Goal: Use online tool/utility: Use online tool/utility

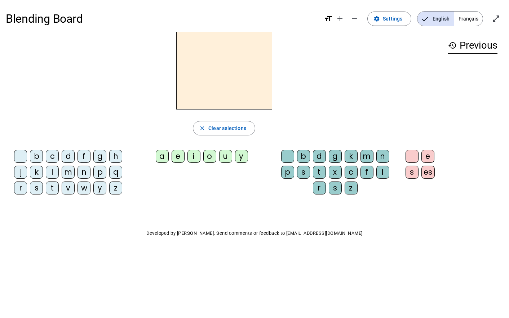
click at [243, 252] on div "Blending Board format_size add remove settings Settings English Français open_i…" at bounding box center [254, 138] width 509 height 276
drag, startPoint x: 100, startPoint y: 158, endPoint x: 197, endPoint y: 71, distance: 129.8
click at [197, 71] on div "close Clear selections b c d f g h j k l m n p q r s t v w y z a e i o u y b d …" at bounding box center [224, 116] width 436 height 169
click at [197, 71] on h2 at bounding box center [224, 71] width 96 height 78
click at [99, 153] on div "g" at bounding box center [99, 156] width 13 height 13
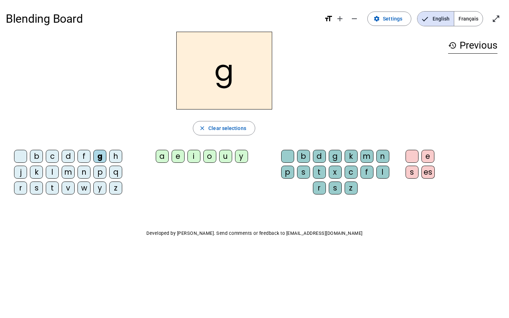
click at [166, 153] on div "a" at bounding box center [162, 156] width 13 height 13
click at [311, 155] on letter-bubble "b" at bounding box center [305, 158] width 16 height 16
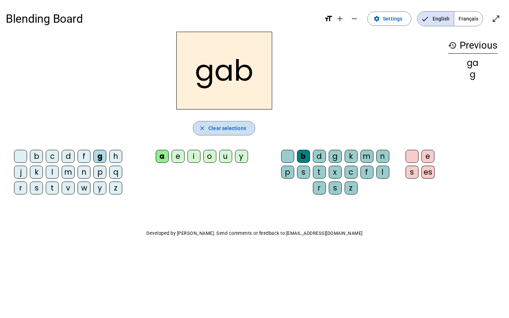
click at [235, 123] on span "button" at bounding box center [224, 128] width 62 height 17
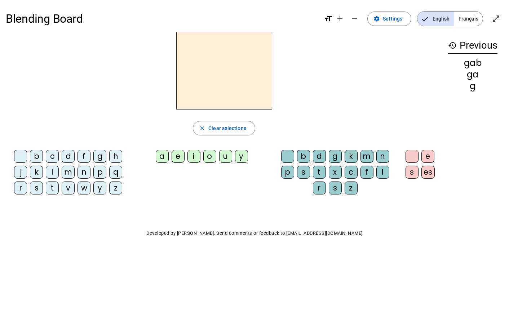
click at [80, 222] on div "Blending Board format_size add remove settings Settings English Français open_i…" at bounding box center [254, 138] width 509 height 276
